Goal: Information Seeking & Learning: Learn about a topic

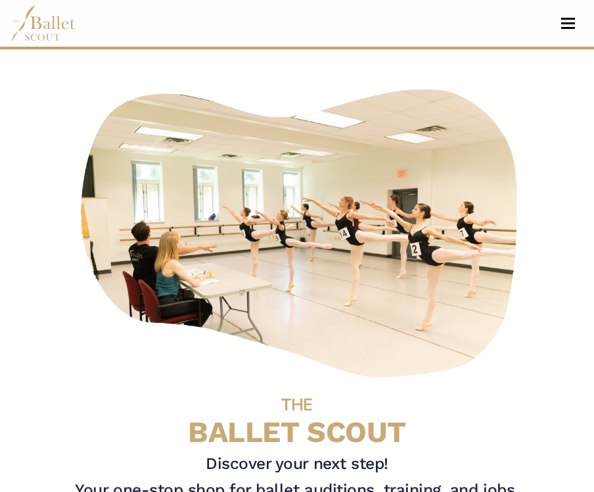
click at [564, 22] on span "Toggle navigation" at bounding box center [569, 23] width 14 height 2
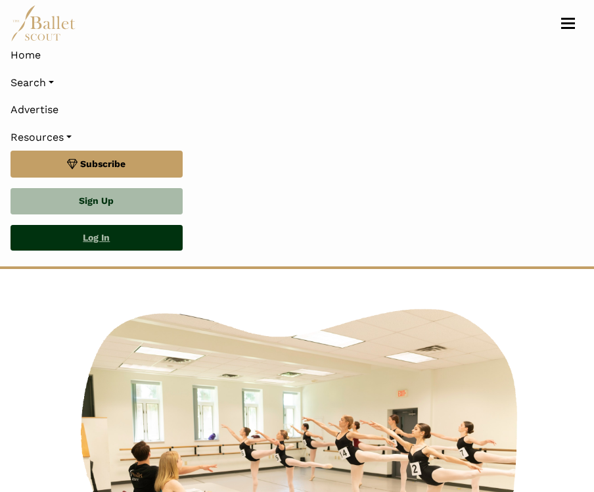
click at [87, 240] on link "Log In" at bounding box center [97, 238] width 172 height 26
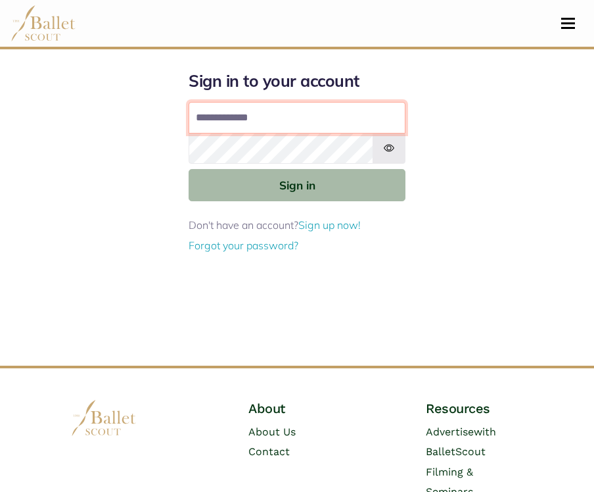
type input "**********"
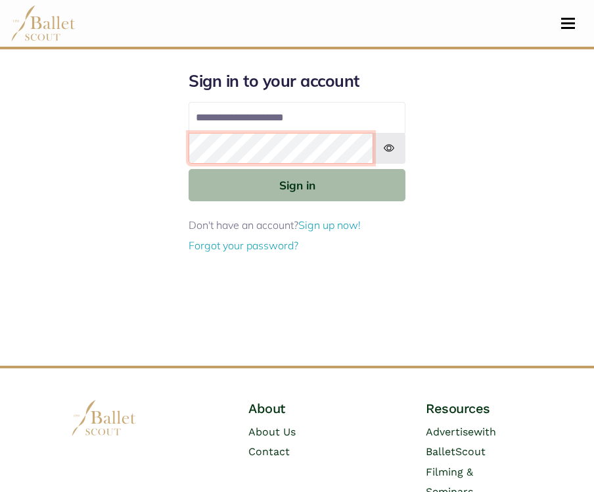
click at [297, 184] on button "Sign in" at bounding box center [297, 185] width 217 height 32
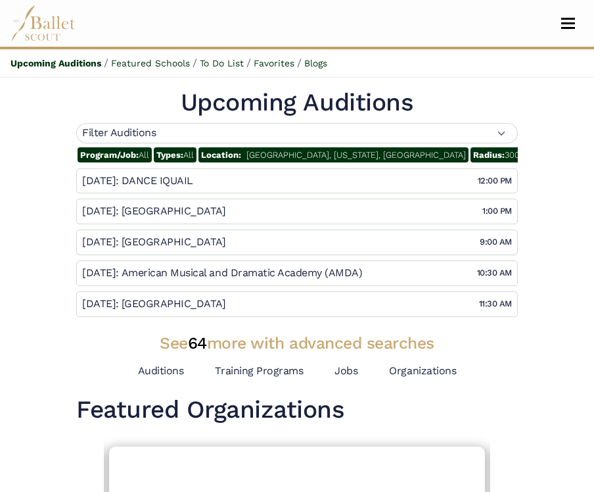
click at [264, 152] on span "North Potomac, Maryland, United States" at bounding box center [357, 155] width 220 height 10
click at [229, 156] on span "Location:" at bounding box center [221, 155] width 40 height 10
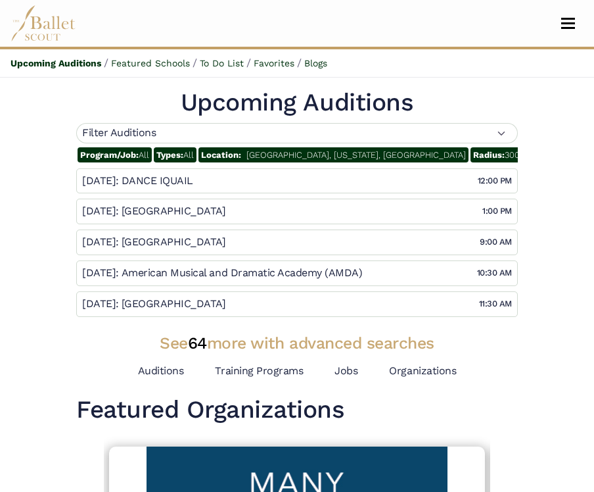
click at [283, 156] on span "North Potomac, Maryland, United States" at bounding box center [357, 155] width 220 height 10
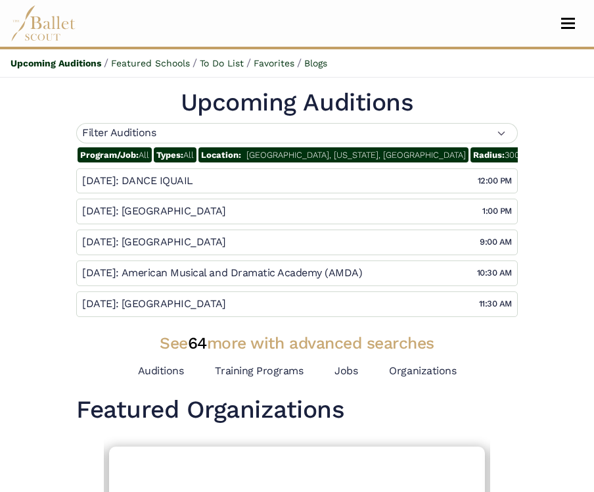
click at [249, 130] on div "Filter Auditions" at bounding box center [297, 133] width 442 height 20
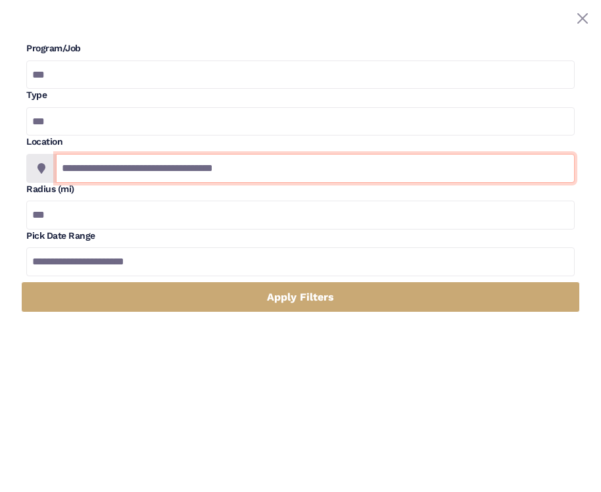
drag, startPoint x: 282, startPoint y: 168, endPoint x: 24, endPoint y: 158, distance: 257.9
click at [24, 158] on div "**********" at bounding box center [300, 177] width 559 height 270
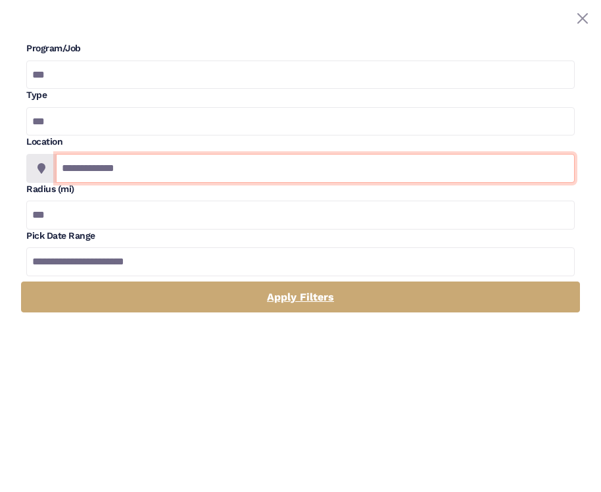
type input "**********"
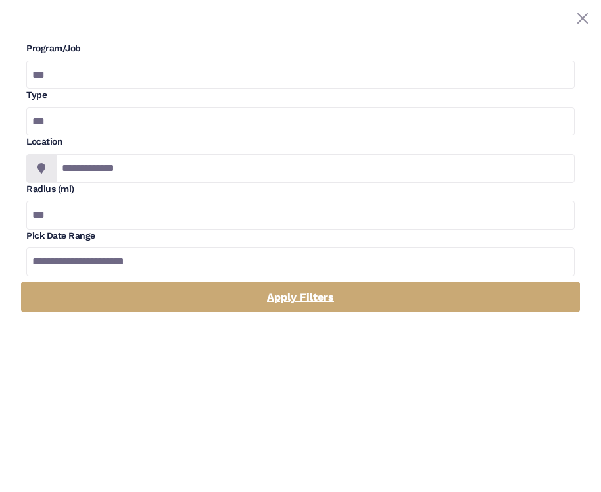
click at [118, 300] on link "Apply Filters" at bounding box center [300, 296] width 559 height 31
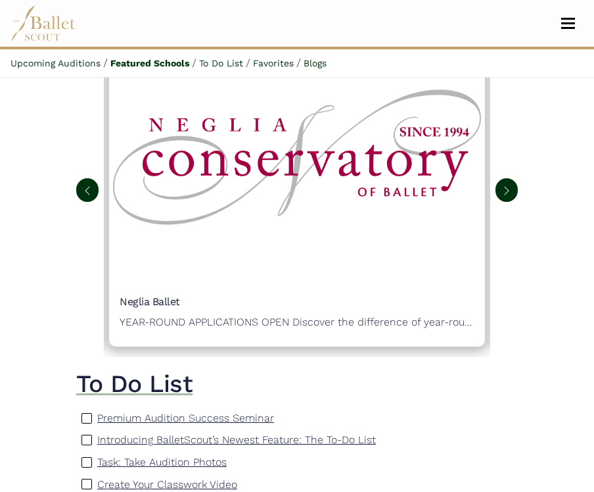
scroll to position [411, 0]
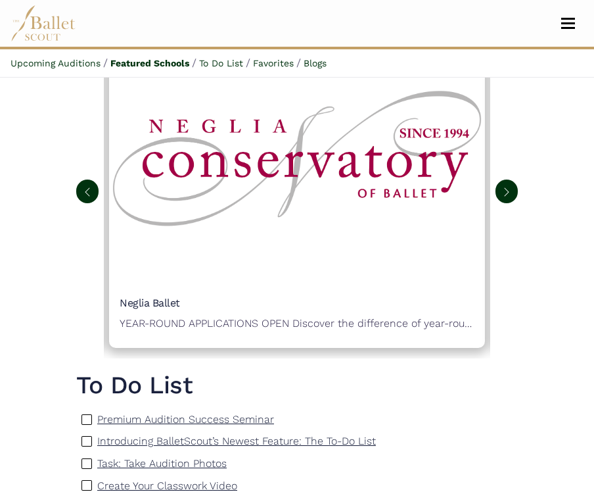
click at [85, 197] on img at bounding box center [87, 192] width 11 height 11
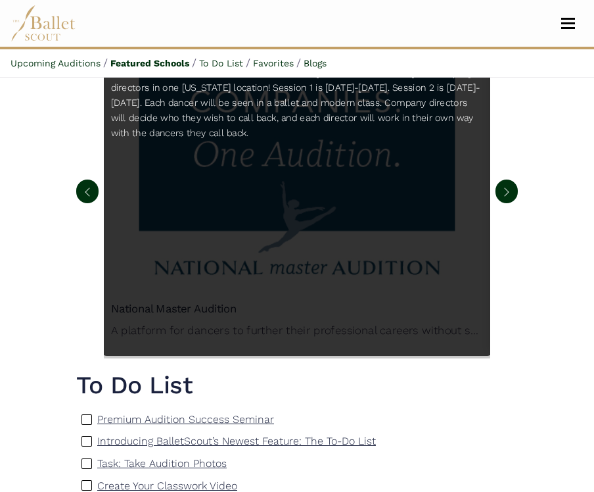
click at [229, 293] on div "National Master Audition A platform for dancers to further their professional c…" at bounding box center [297, 192] width 395 height 328
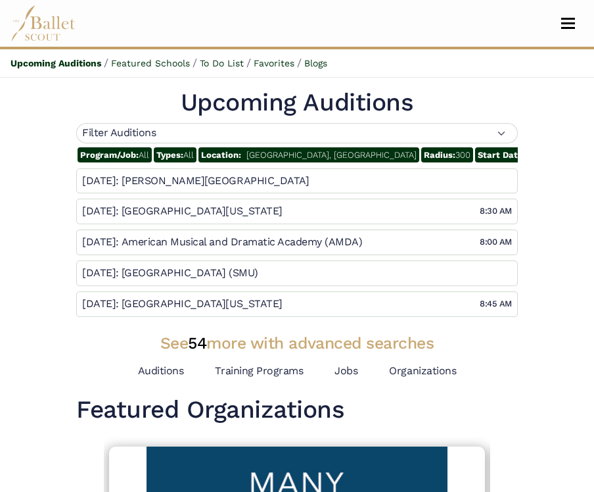
scroll to position [0, 0]
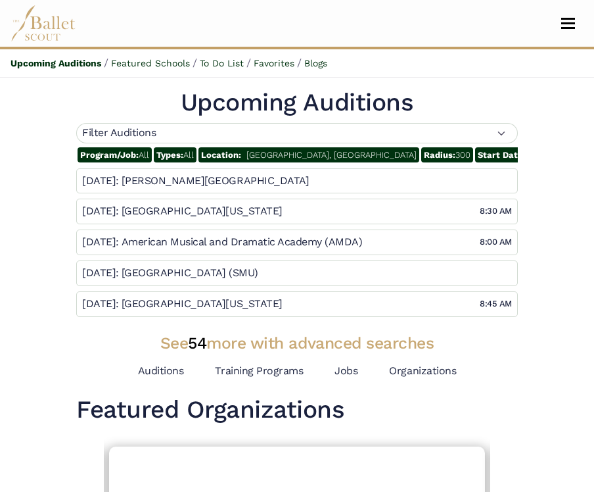
click at [51, 35] on img at bounding box center [44, 23] width 66 height 36
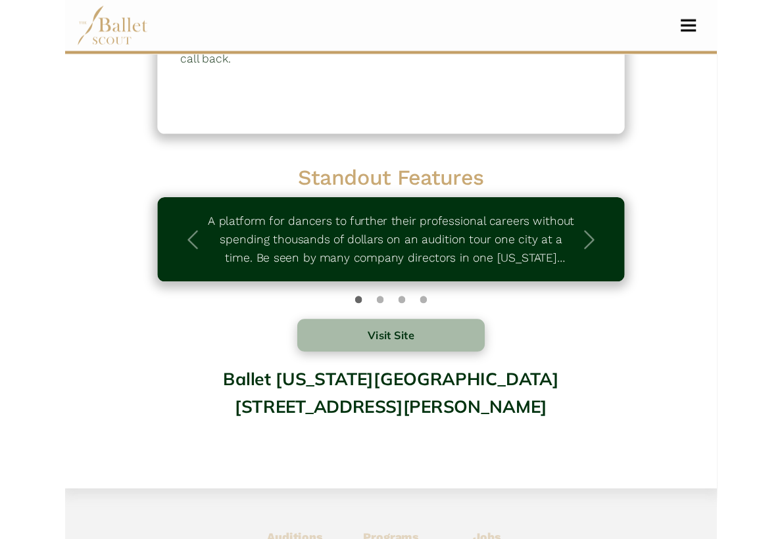
scroll to position [245, 0]
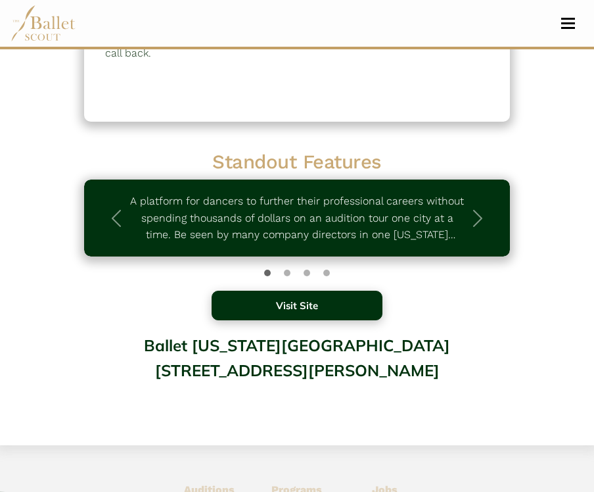
click at [260, 299] on button "Visit Site" at bounding box center [297, 306] width 170 height 30
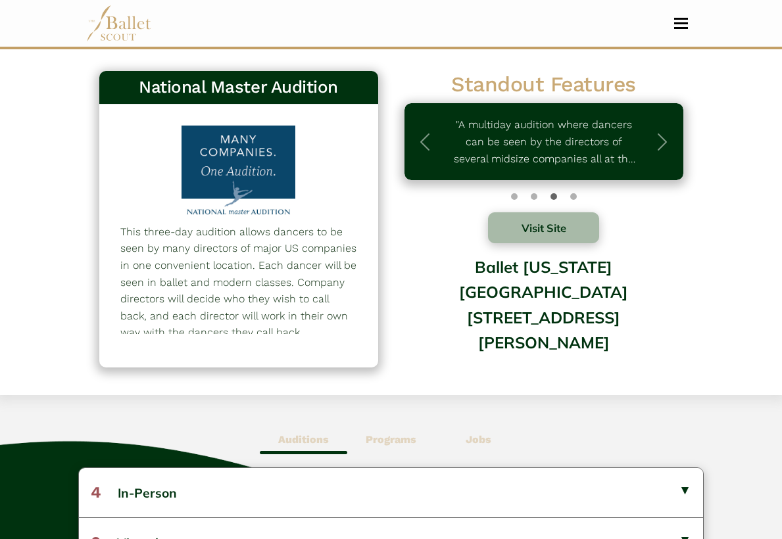
scroll to position [0, 0]
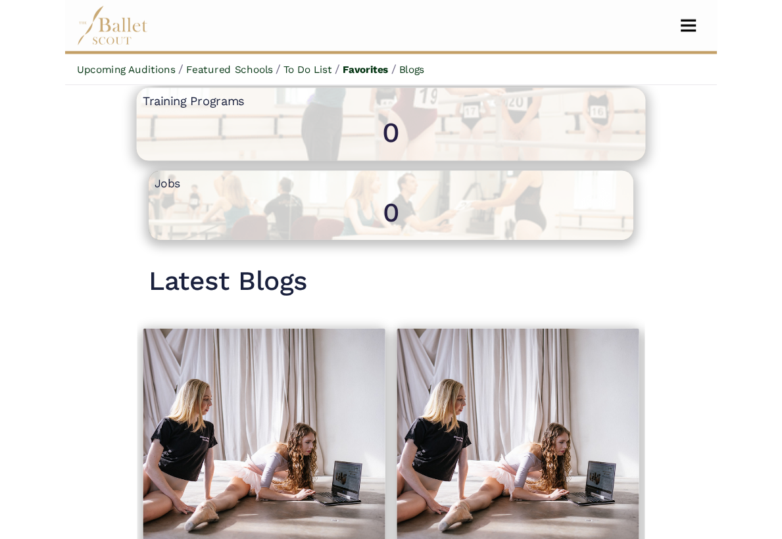
scroll to position [1013, 0]
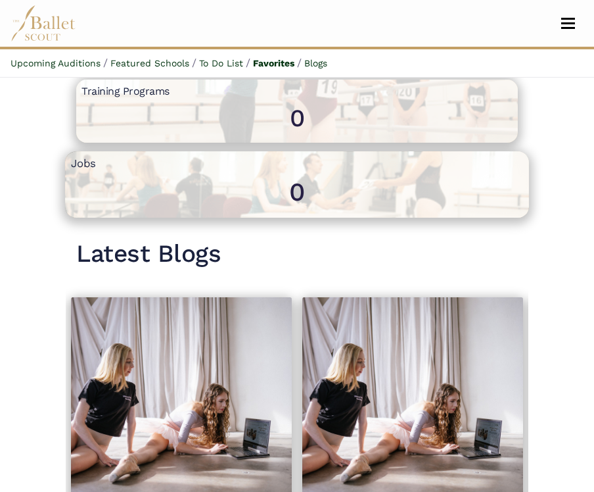
click at [112, 195] on span "0" at bounding box center [297, 310] width 453 height 276
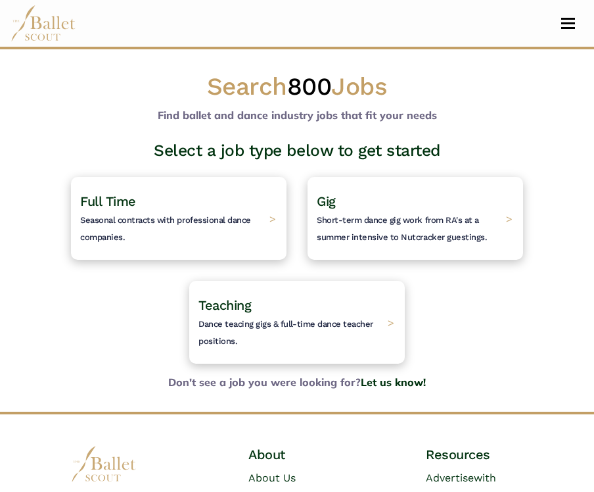
click at [112, 195] on span "Full Time" at bounding box center [108, 201] width 56 height 16
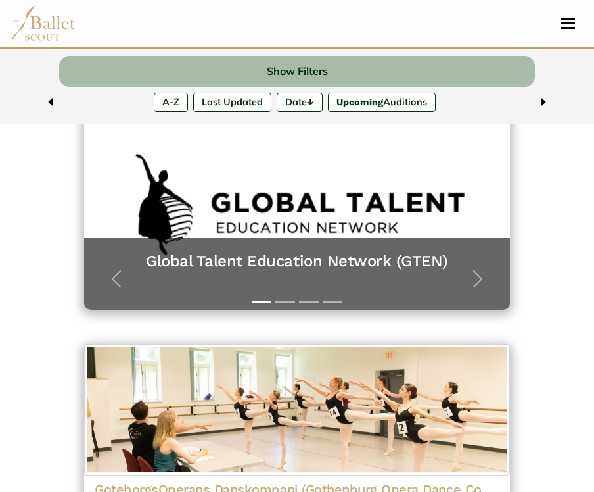
scroll to position [237, 0]
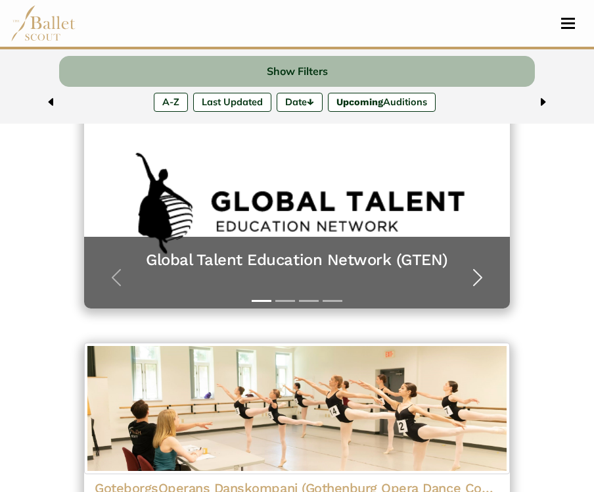
click at [475, 274] on span "button" at bounding box center [478, 277] width 21 height 21
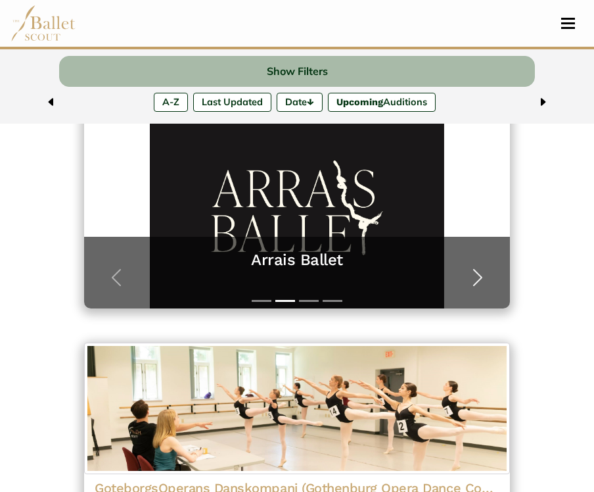
click at [475, 275] on span "button" at bounding box center [478, 277] width 21 height 21
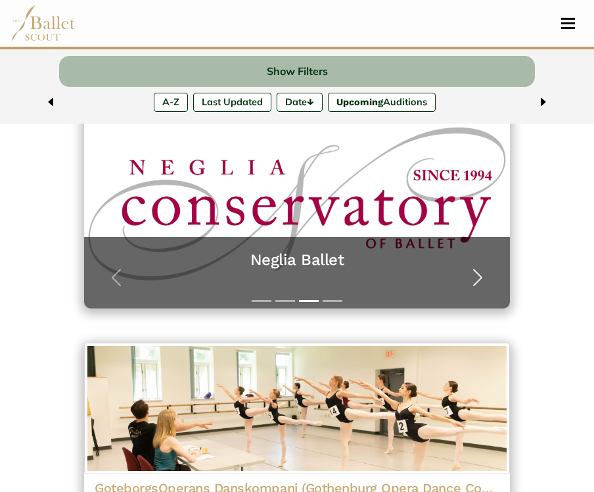
click at [475, 275] on span "button" at bounding box center [478, 277] width 21 height 21
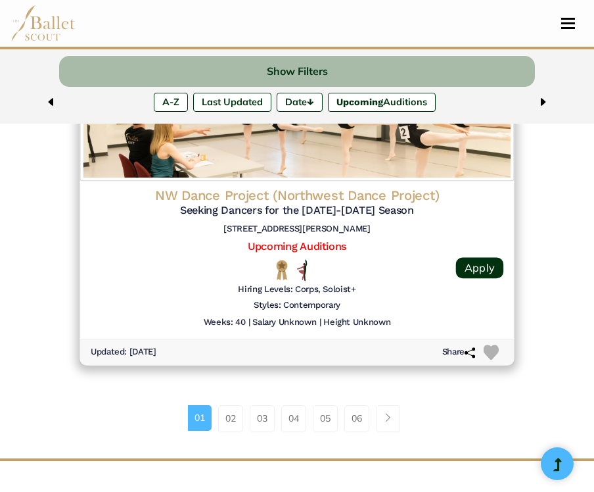
scroll to position [3313, 0]
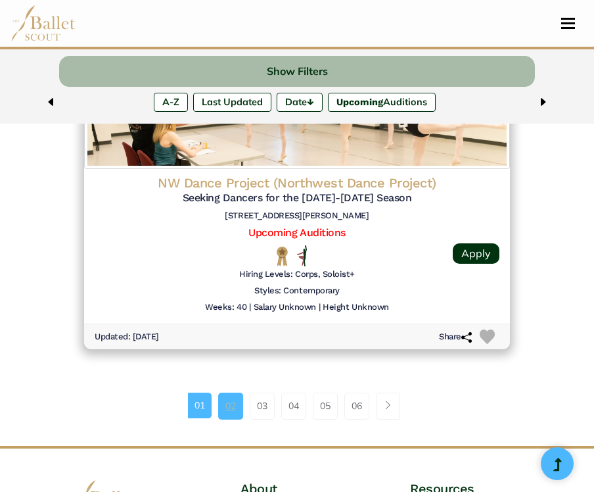
click at [233, 393] on link "02" at bounding box center [230, 406] width 25 height 26
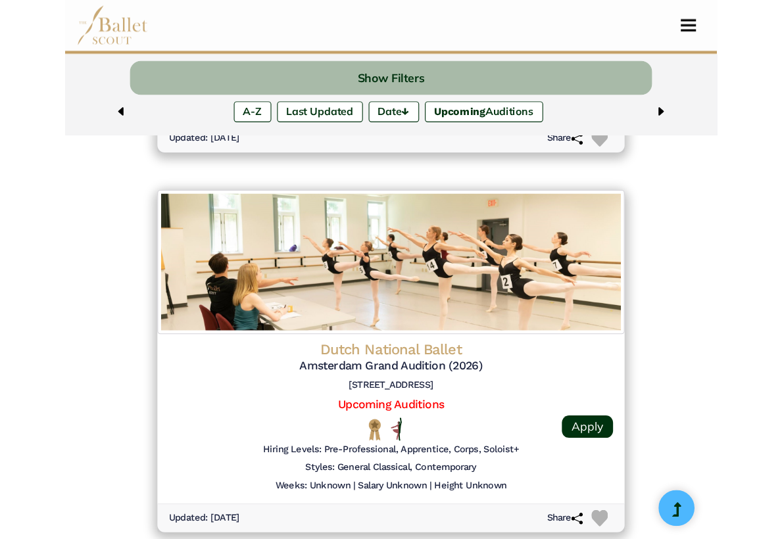
scroll to position [1447, 0]
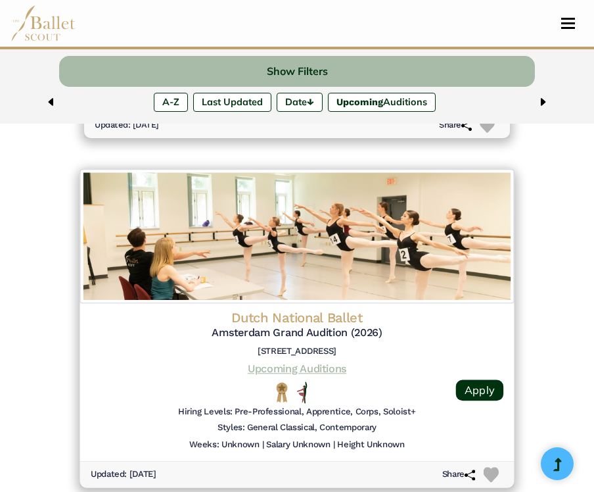
click at [271, 362] on link "Upcoming Auditions" at bounding box center [297, 368] width 99 height 12
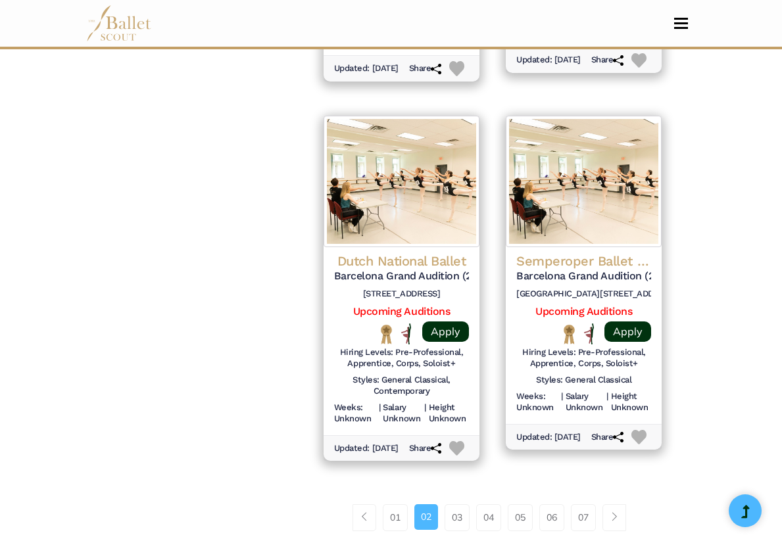
scroll to position [1693, 0]
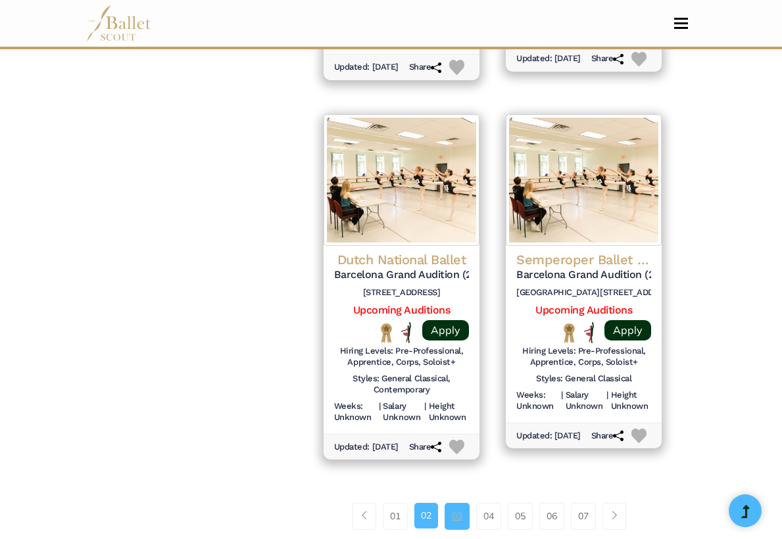
click at [458, 491] on link "03" at bounding box center [456, 516] width 25 height 26
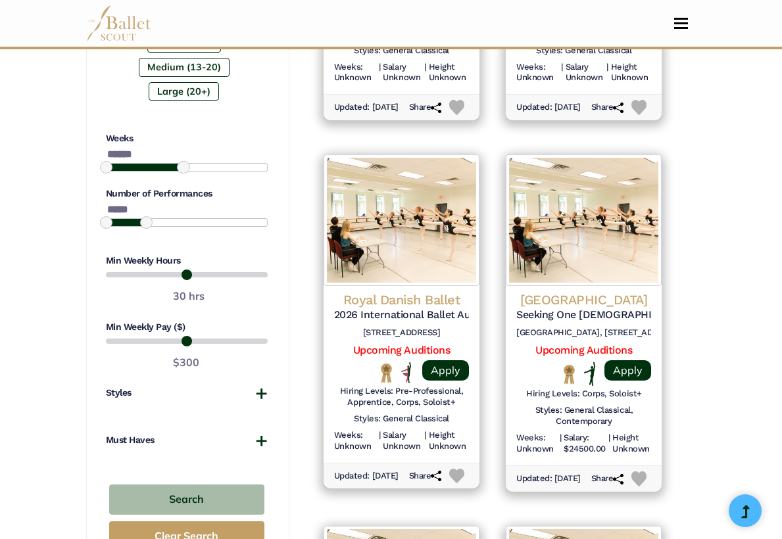
scroll to position [905, 0]
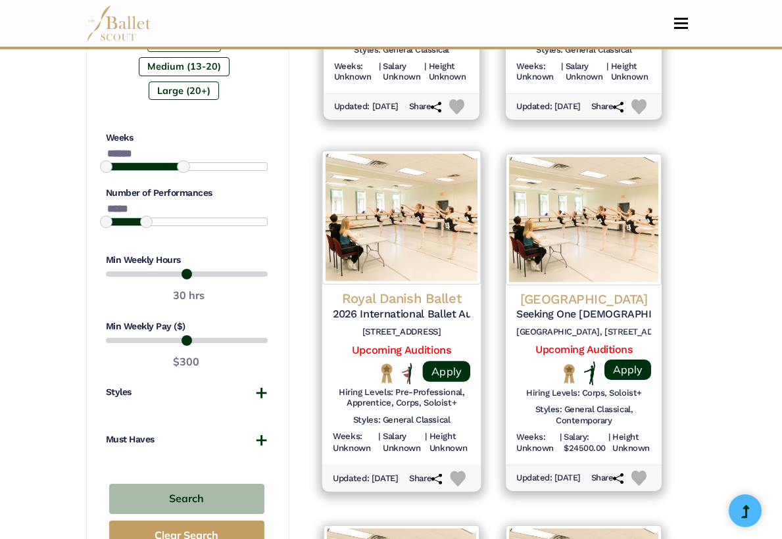
click at [391, 290] on h4 "Royal Danish Ballet" at bounding box center [401, 299] width 137 height 18
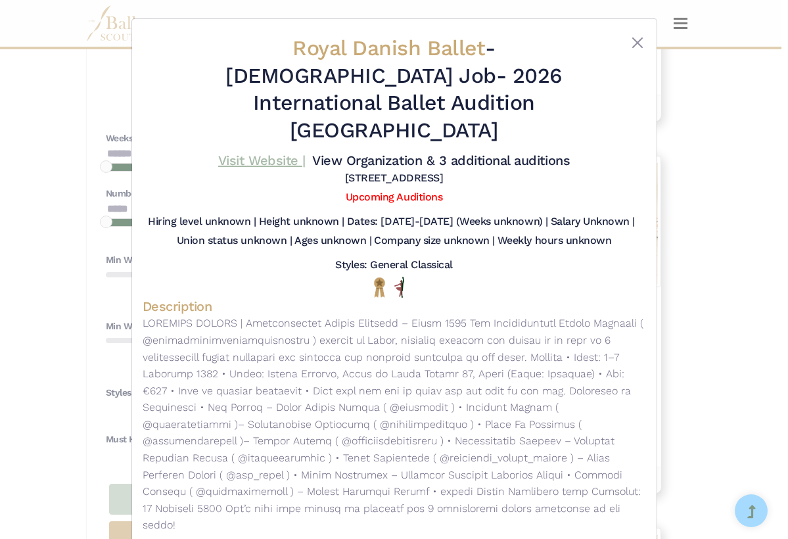
click at [275, 153] on link "Visit Website |" at bounding box center [261, 161] width 87 height 16
click at [270, 153] on link "Visit Website |" at bounding box center [261, 161] width 87 height 16
click at [633, 39] on button "Close" at bounding box center [638, 43] width 16 height 16
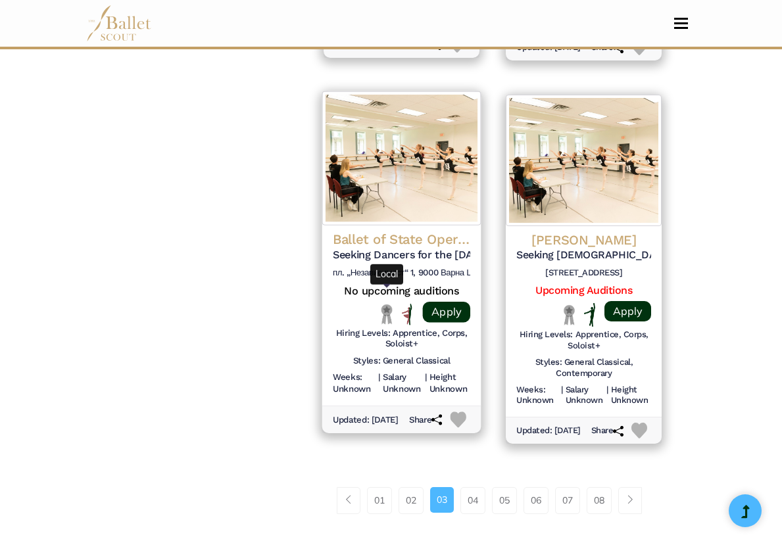
scroll to position [1713, 0]
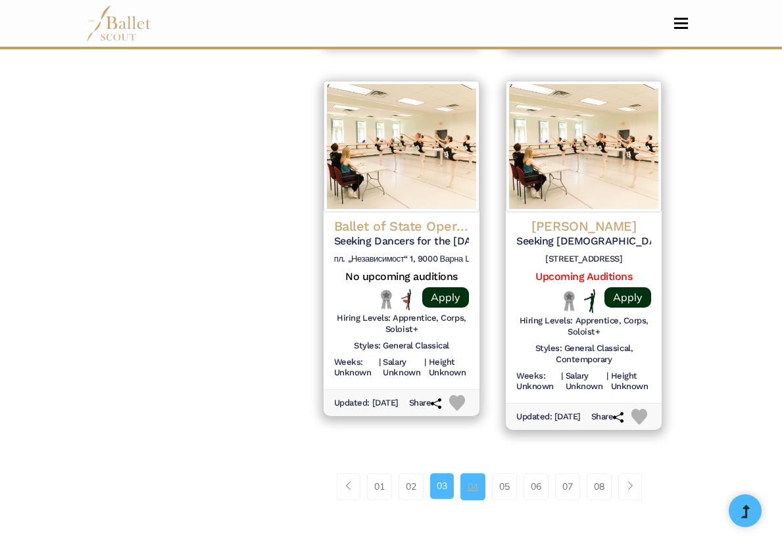
click at [475, 473] on link "04" at bounding box center [472, 486] width 25 height 26
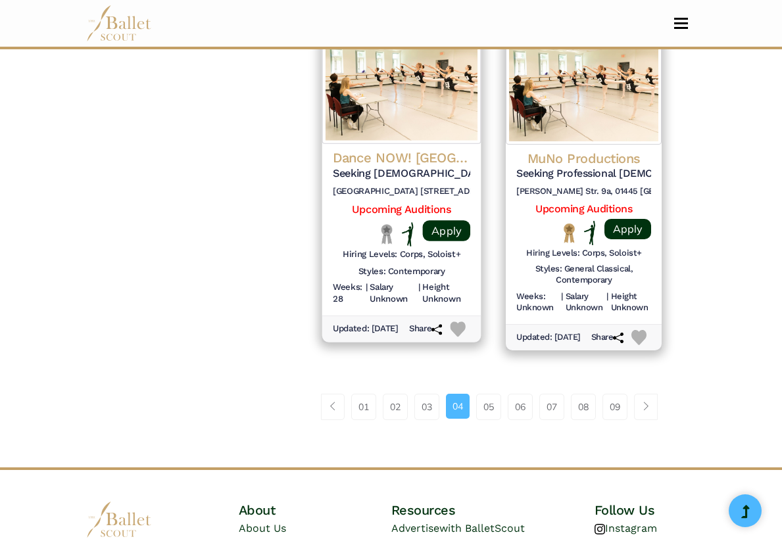
scroll to position [1865, 0]
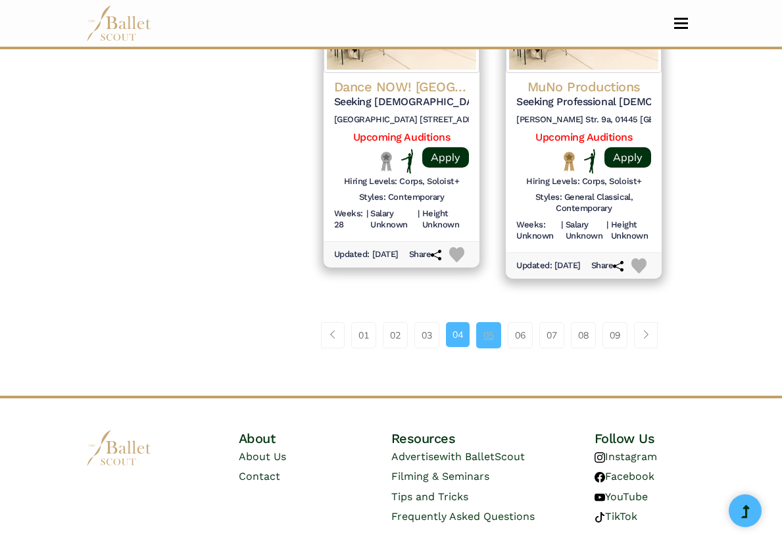
click at [490, 328] on link "05" at bounding box center [488, 335] width 25 height 26
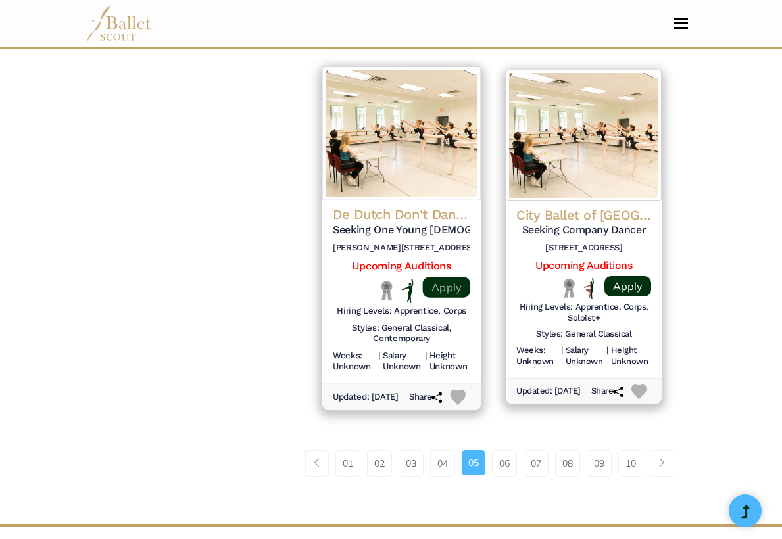
scroll to position [1904, 0]
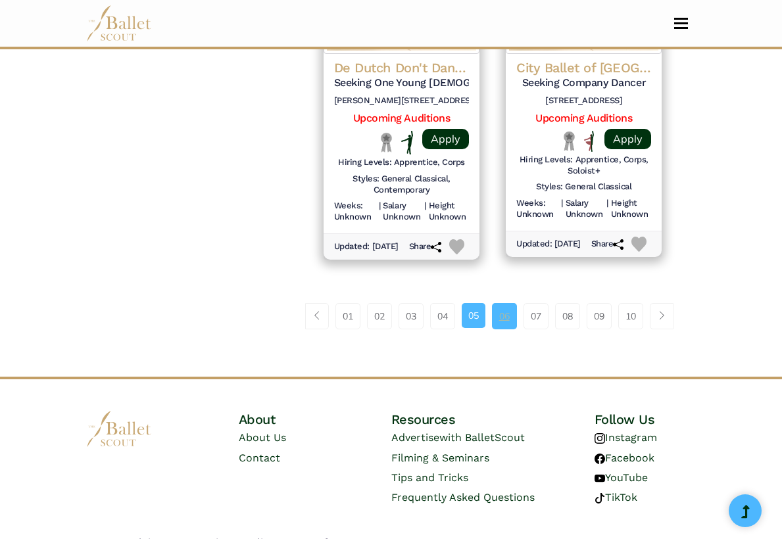
click at [498, 308] on link "06" at bounding box center [504, 316] width 25 height 26
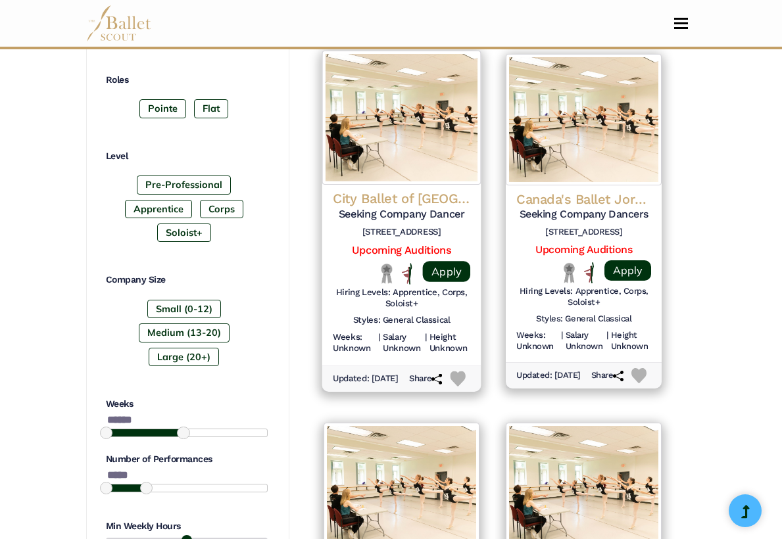
scroll to position [639, 0]
